Goal: Obtain resource: Download file/media

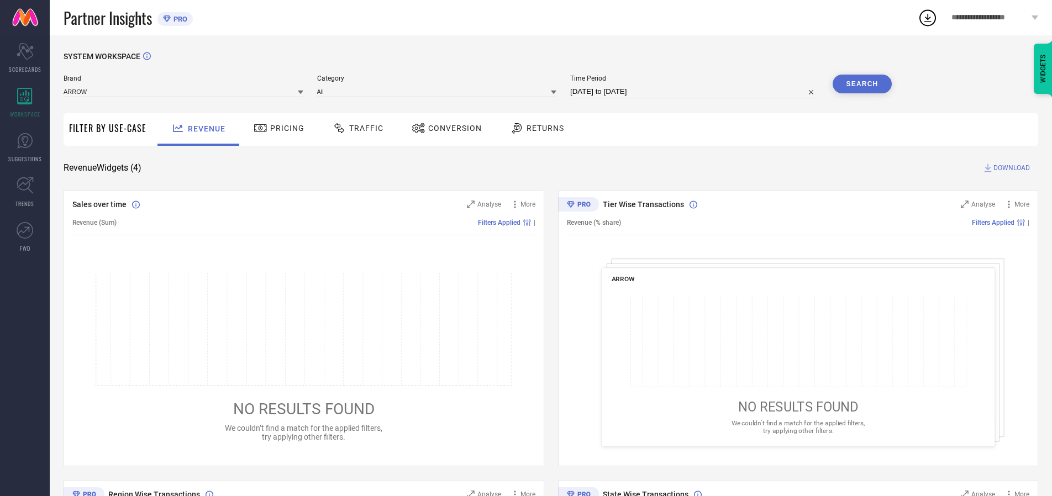
click at [355, 128] on span "Traffic" at bounding box center [366, 128] width 34 height 9
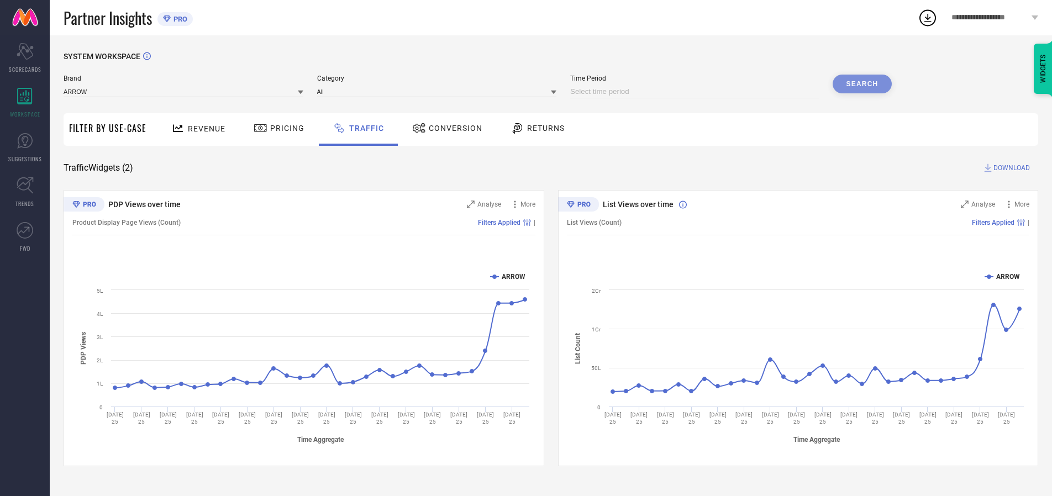
click at [696, 92] on input at bounding box center [694, 91] width 249 height 13
select select "8"
select select "2025"
select select "9"
select select "2025"
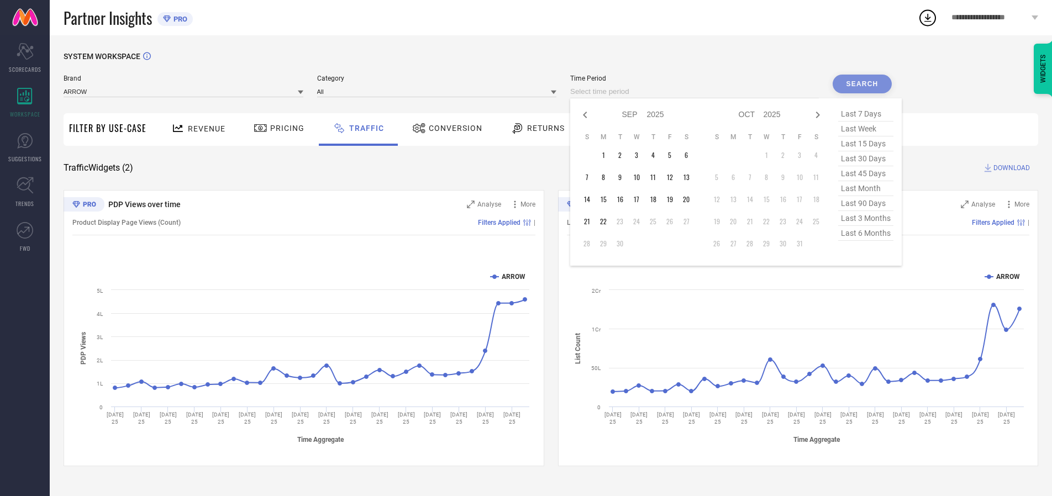
click at [607, 222] on td "22" at bounding box center [603, 221] width 17 height 17
type input "[DATE] to [DATE]"
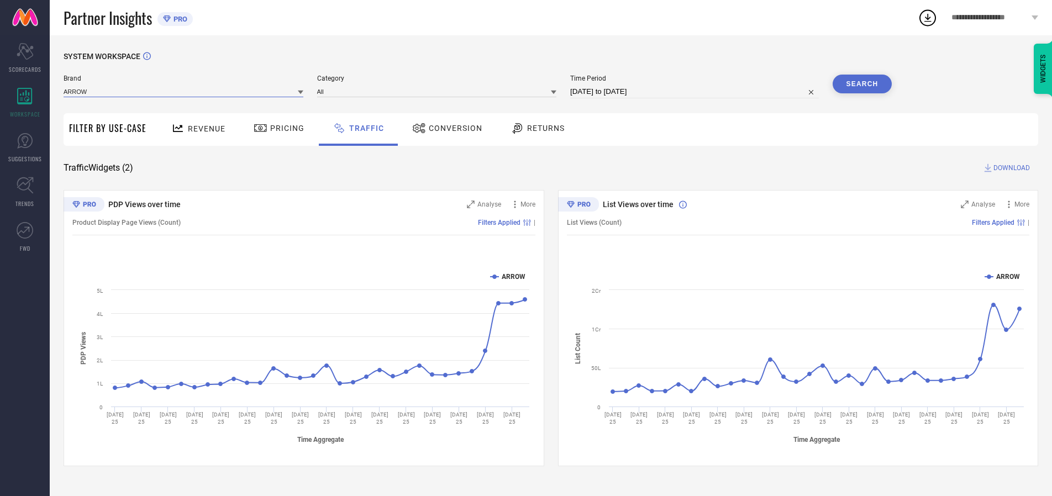
click at [184, 91] on input at bounding box center [184, 92] width 240 height 12
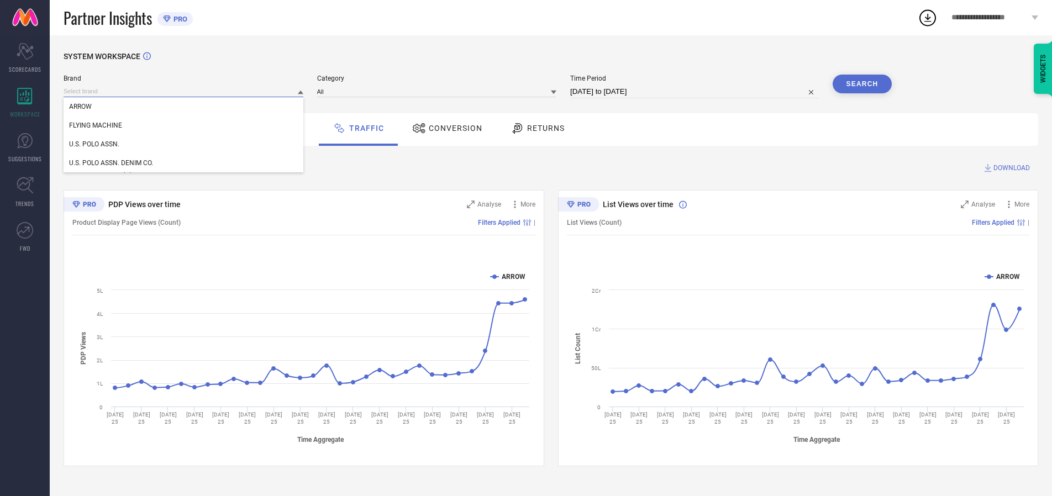
click at [184, 91] on input at bounding box center [184, 92] width 240 height 12
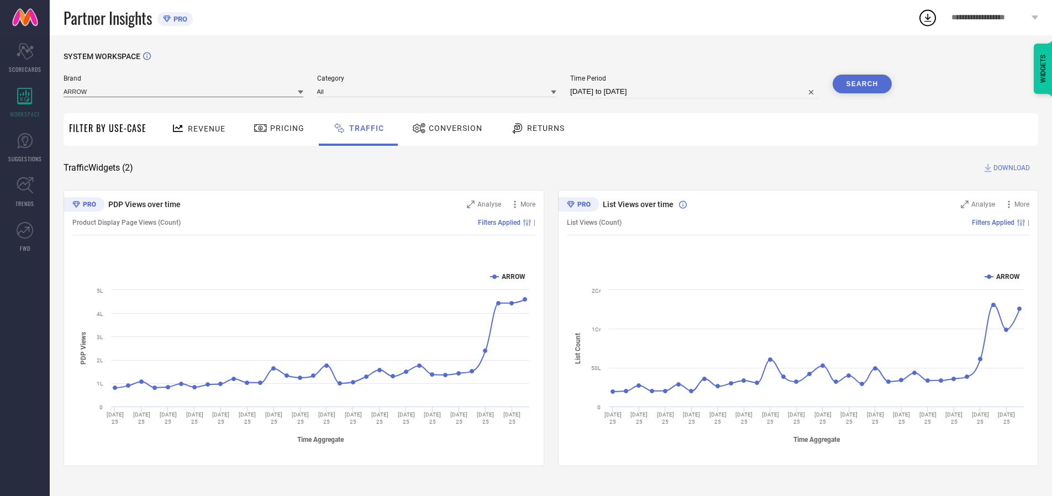
click at [184, 91] on input at bounding box center [184, 92] width 240 height 12
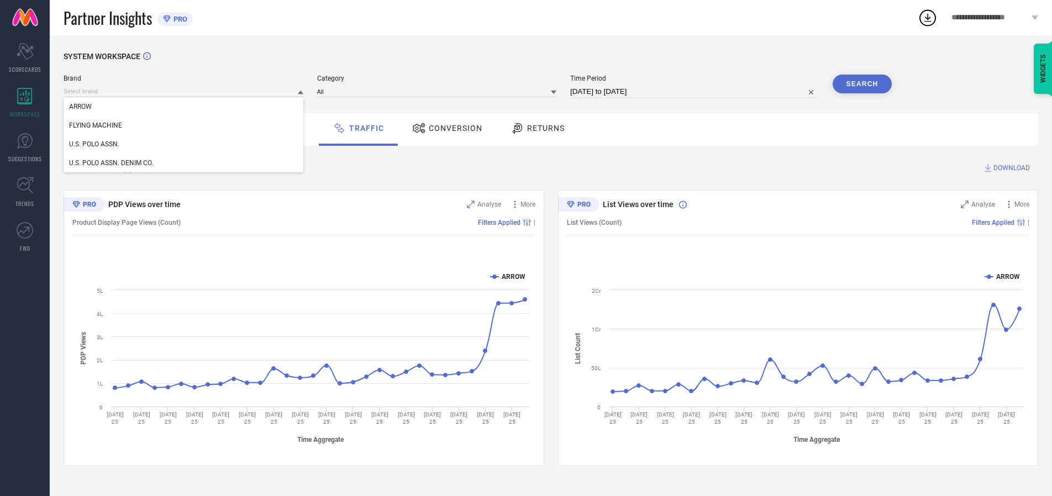
click at [184, 144] on div "U.S. POLO ASSN." at bounding box center [184, 144] width 240 height 19
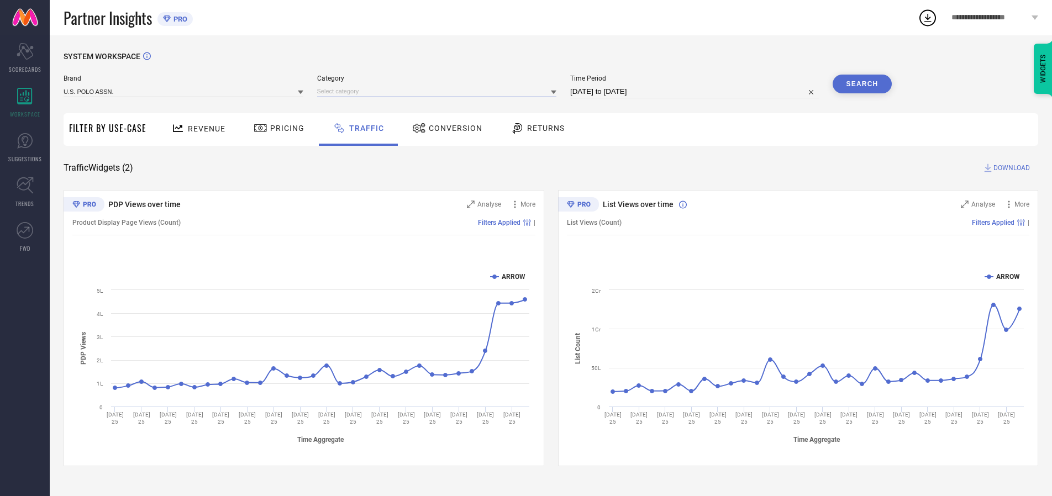
click at [439, 91] on input at bounding box center [437, 92] width 240 height 12
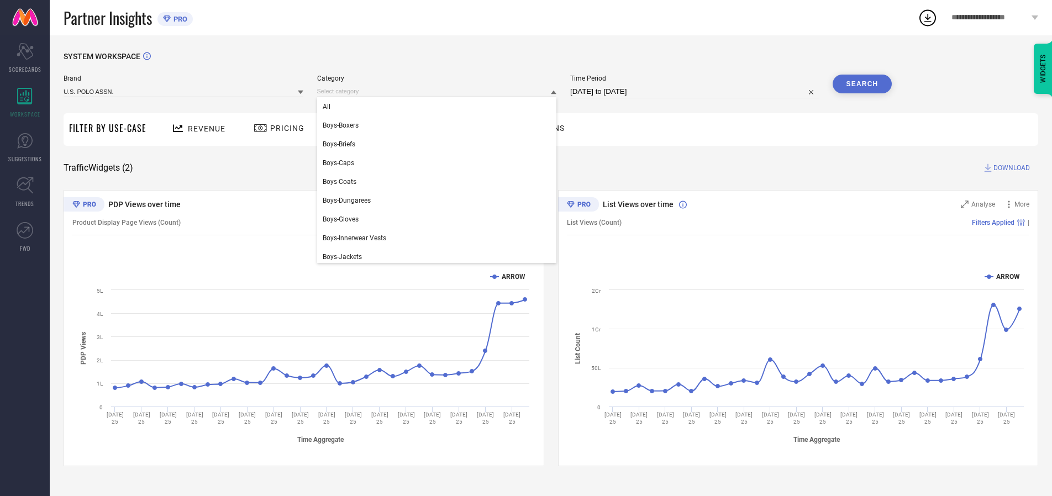
click at [439, 107] on div "All" at bounding box center [437, 106] width 240 height 19
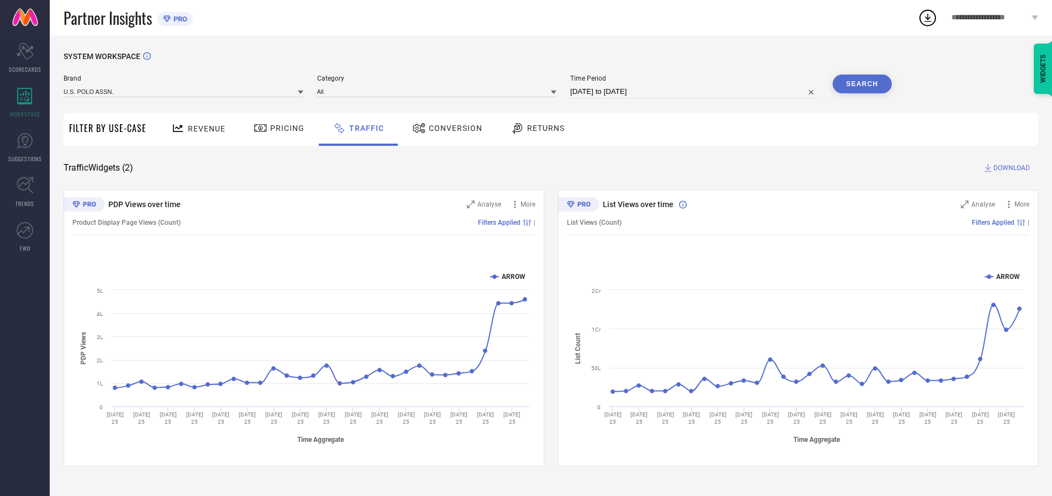
click at [862, 84] on button "Search" at bounding box center [863, 84] width 60 height 19
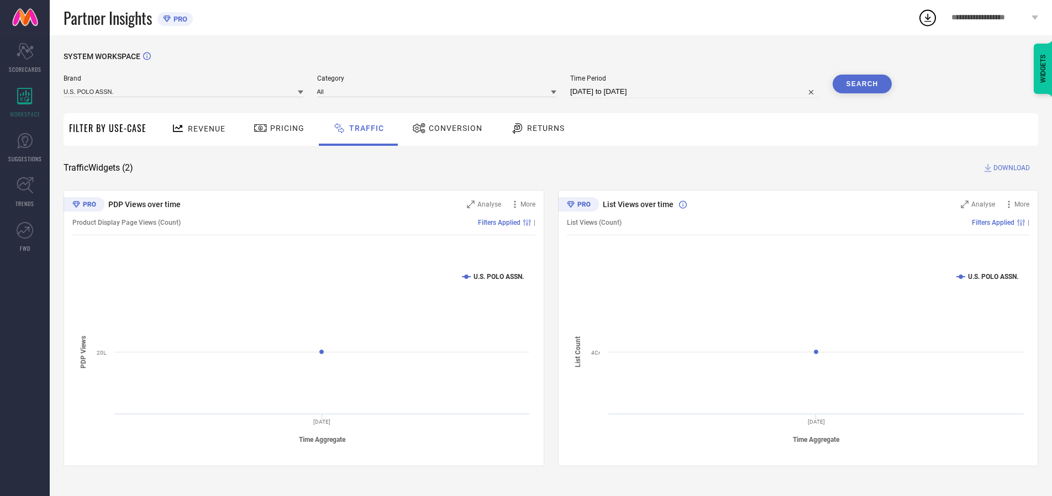
click at [1010, 168] on span "DOWNLOAD" at bounding box center [1012, 167] width 36 height 11
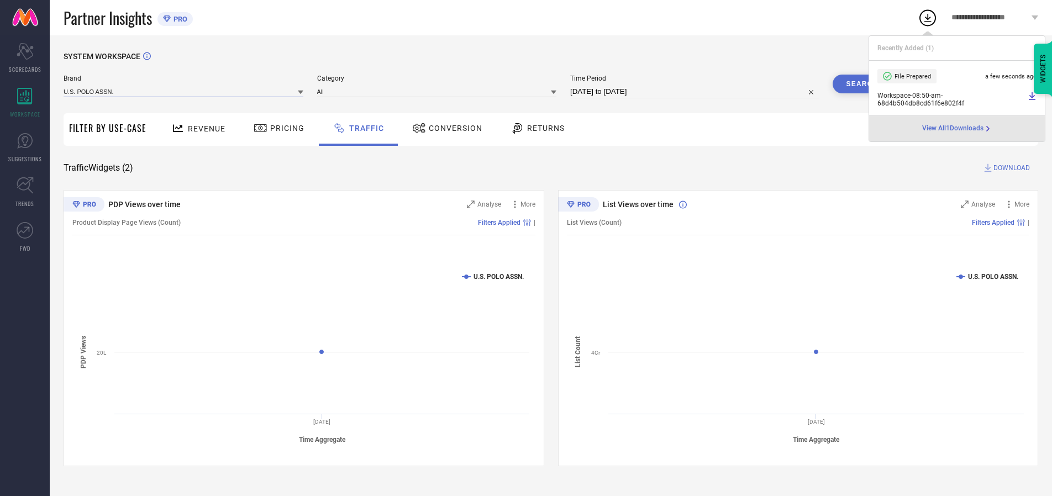
click at [184, 91] on input at bounding box center [184, 92] width 240 height 12
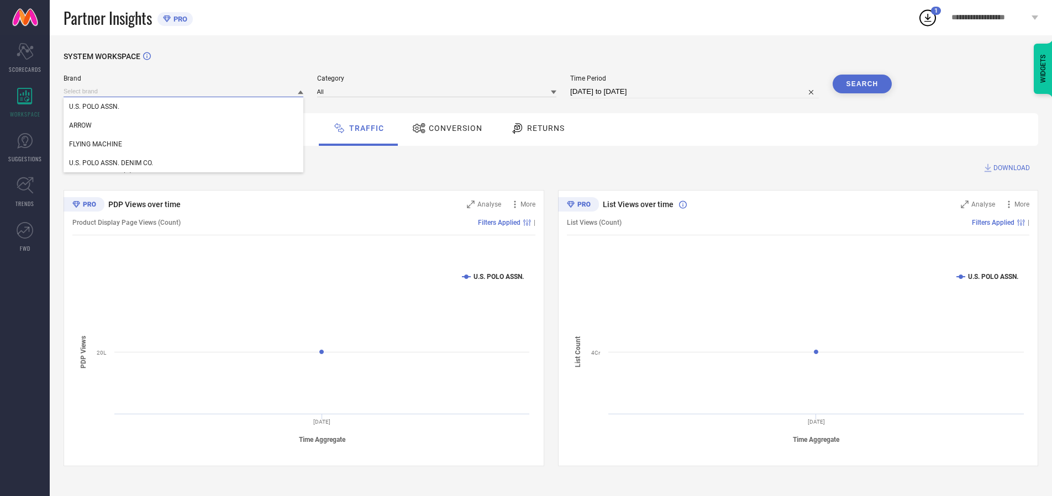
click at [184, 163] on div "U.S. POLO ASSN. DENIM CO." at bounding box center [184, 163] width 240 height 19
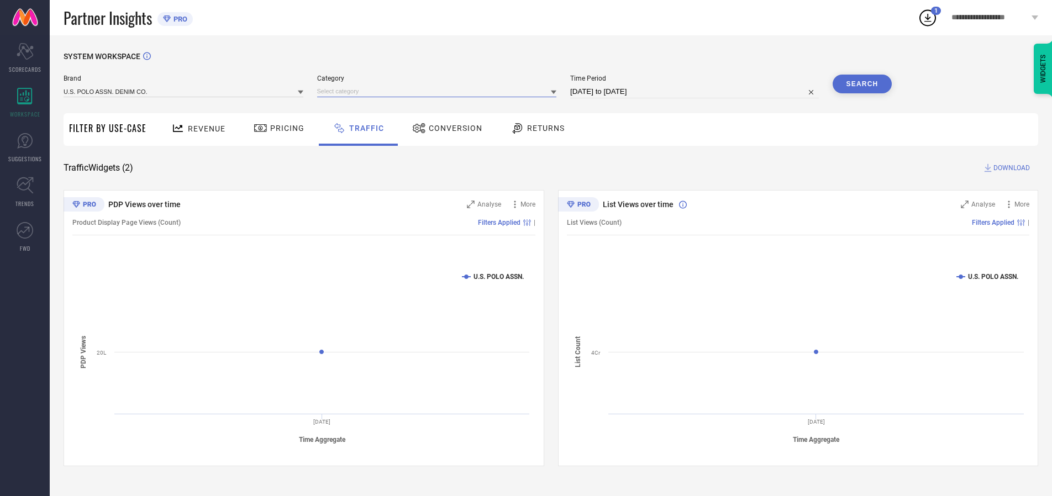
click at [439, 91] on input at bounding box center [437, 92] width 240 height 12
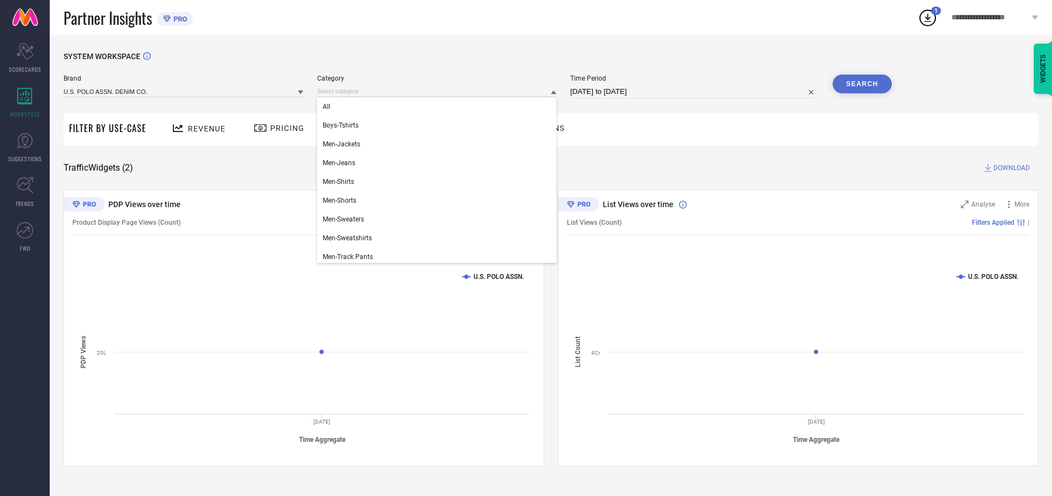
click at [439, 107] on div "All" at bounding box center [437, 106] width 240 height 19
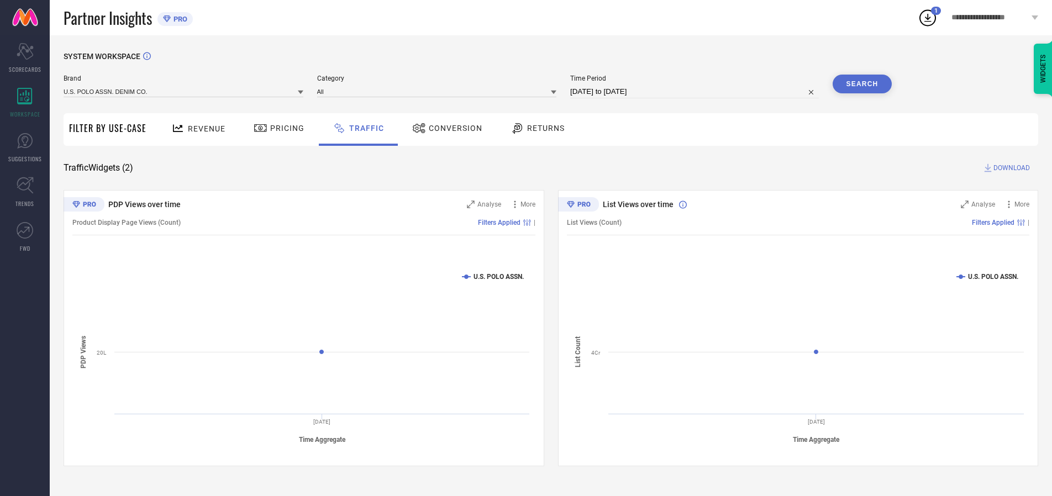
click at [862, 84] on button "Search" at bounding box center [863, 84] width 60 height 19
click at [1010, 168] on span "DOWNLOAD" at bounding box center [1012, 167] width 36 height 11
